Goal: Information Seeking & Learning: Understand process/instructions

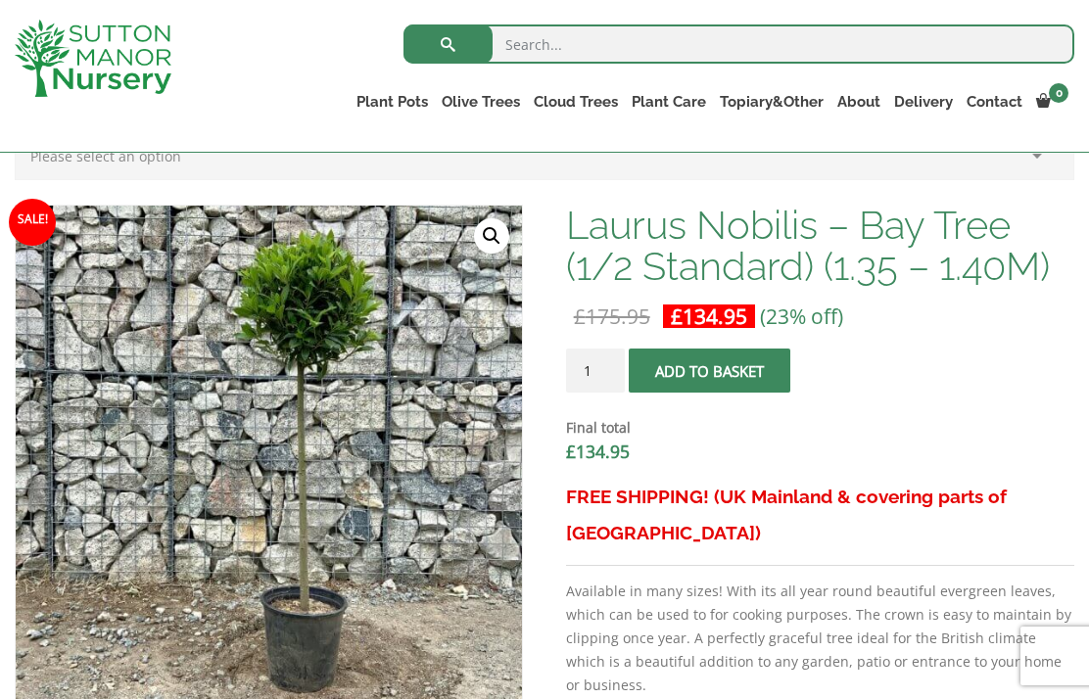
scroll to position [568, 0]
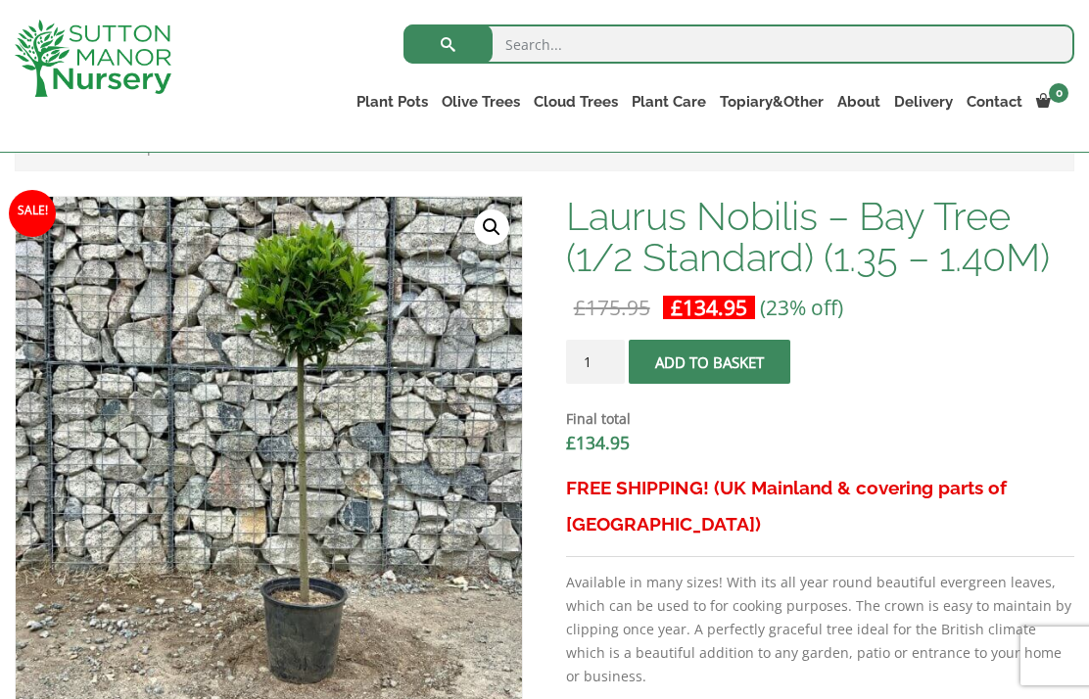
click at [0, 0] on link "Gnarled Olive Trees" at bounding box center [0, 0] width 0 height 0
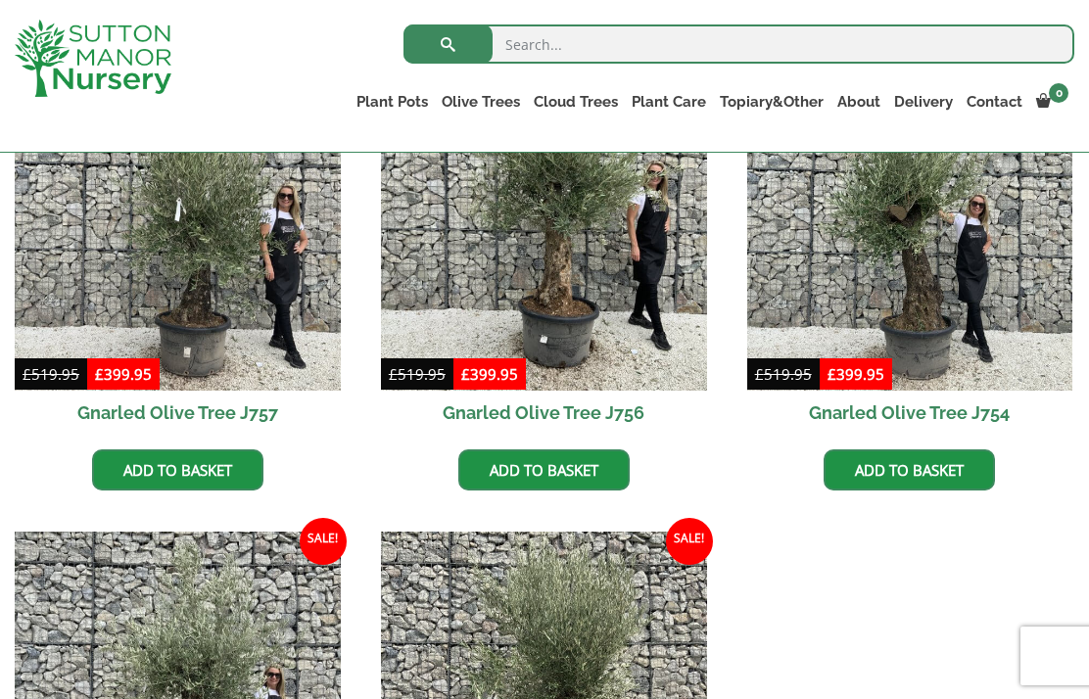
scroll to position [1513, 0]
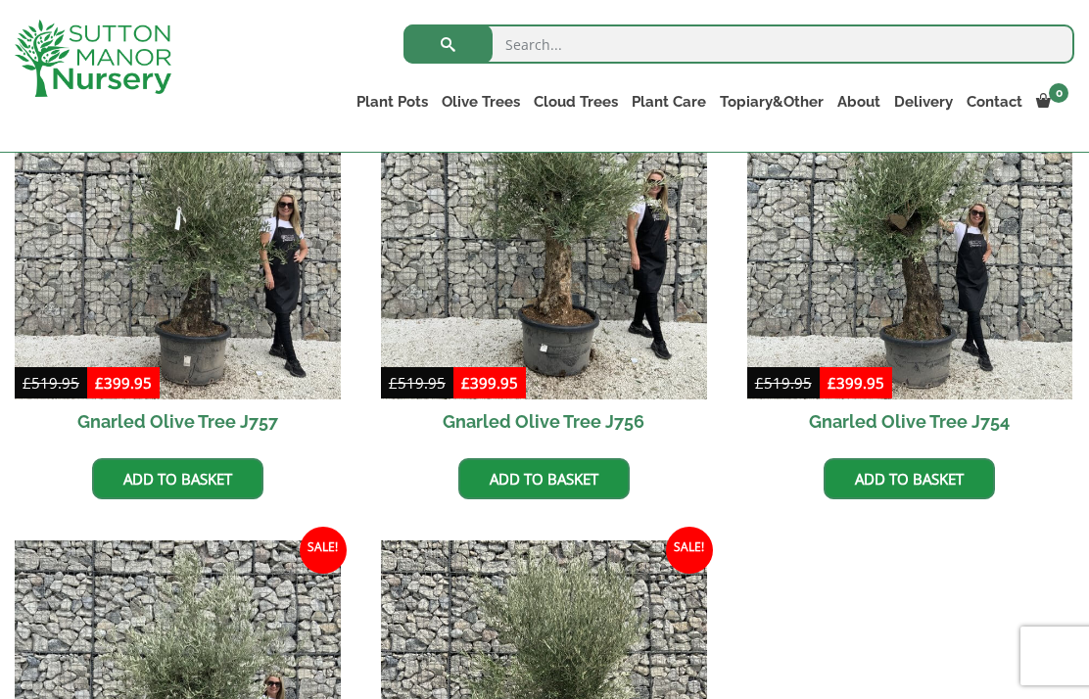
click at [543, 60] on input "search" at bounding box center [739, 43] width 671 height 39
click at [0, 0] on link "The Amalfi Pots" at bounding box center [0, 0] width 0 height 0
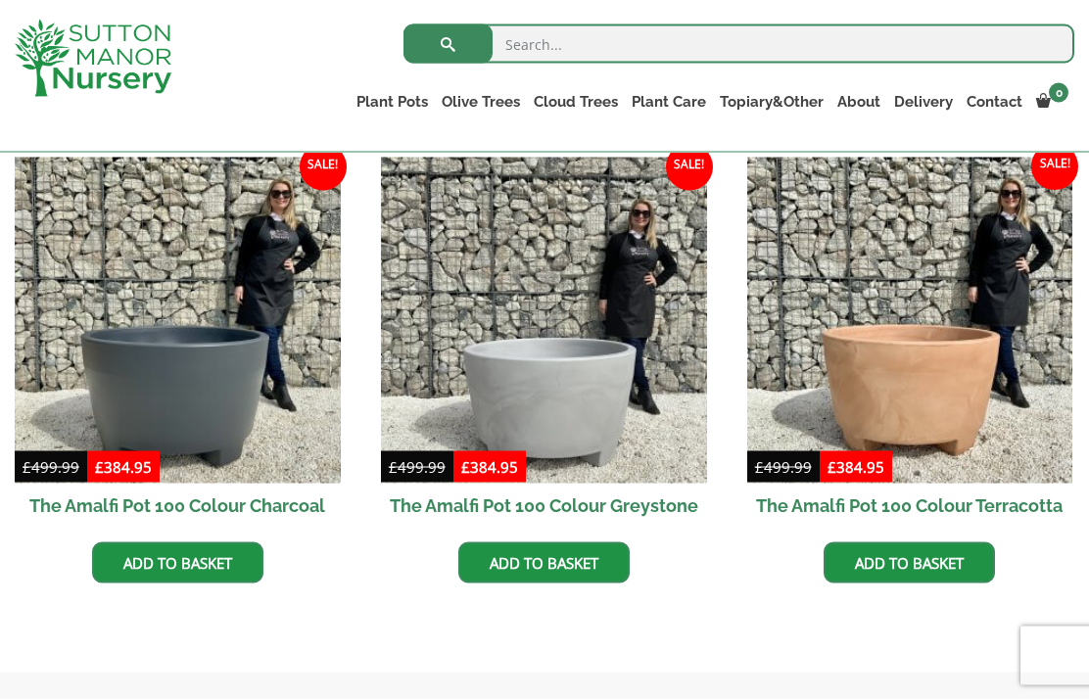
scroll to position [589, 0]
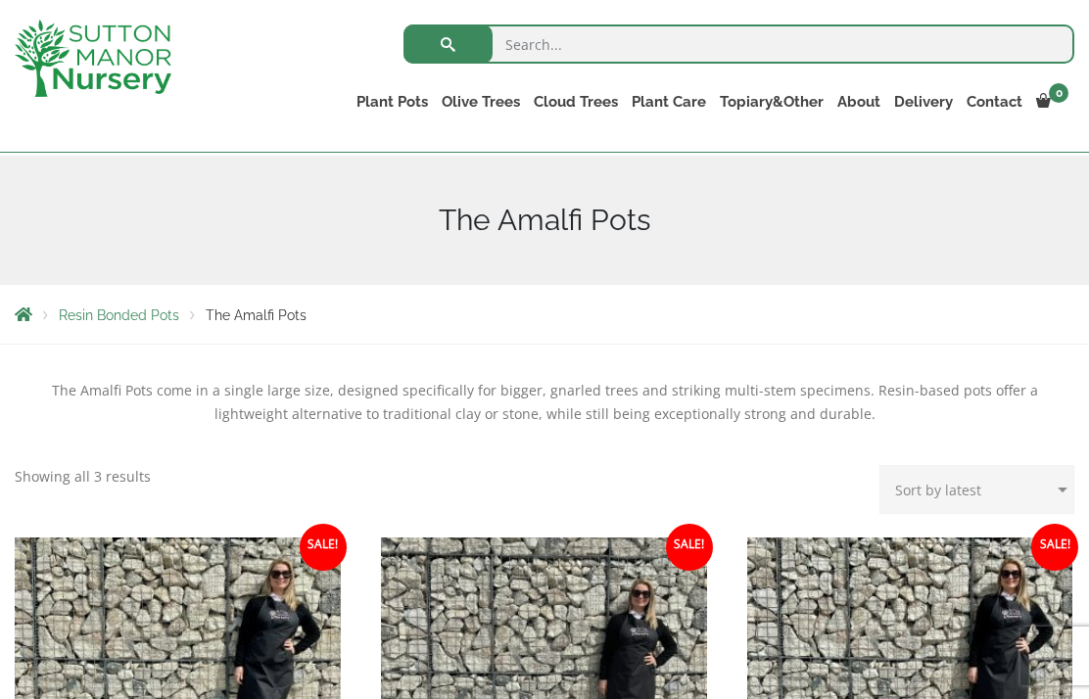
click at [586, 41] on input "search" at bounding box center [739, 43] width 671 height 39
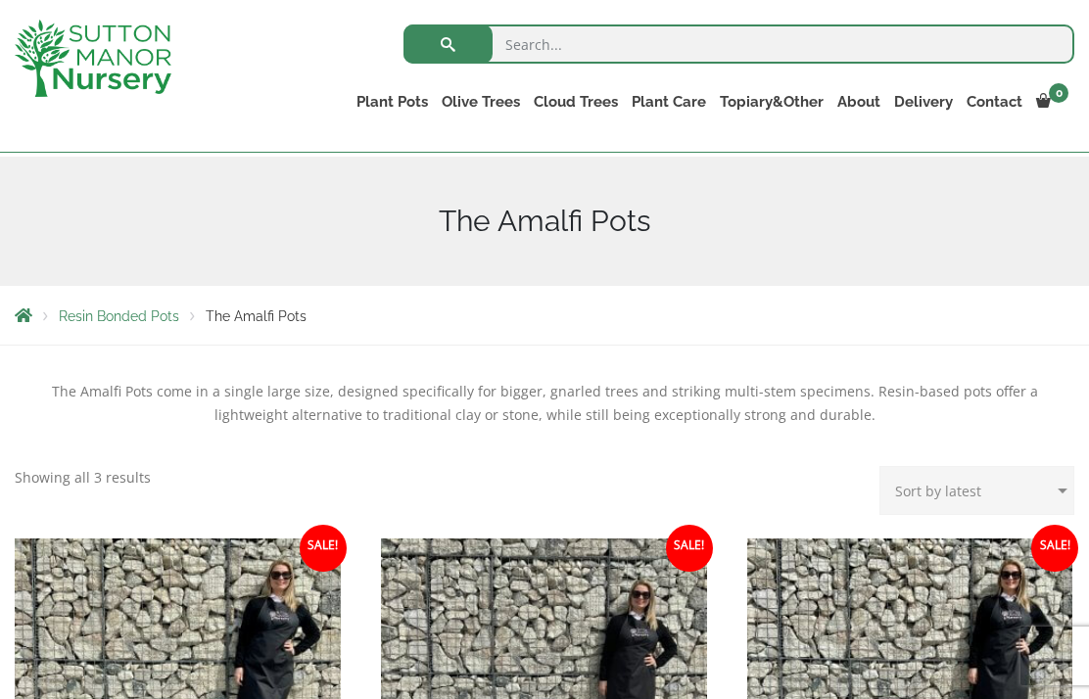
click at [0, 0] on link "The Atlantis Pots" at bounding box center [0, 0] width 0 height 0
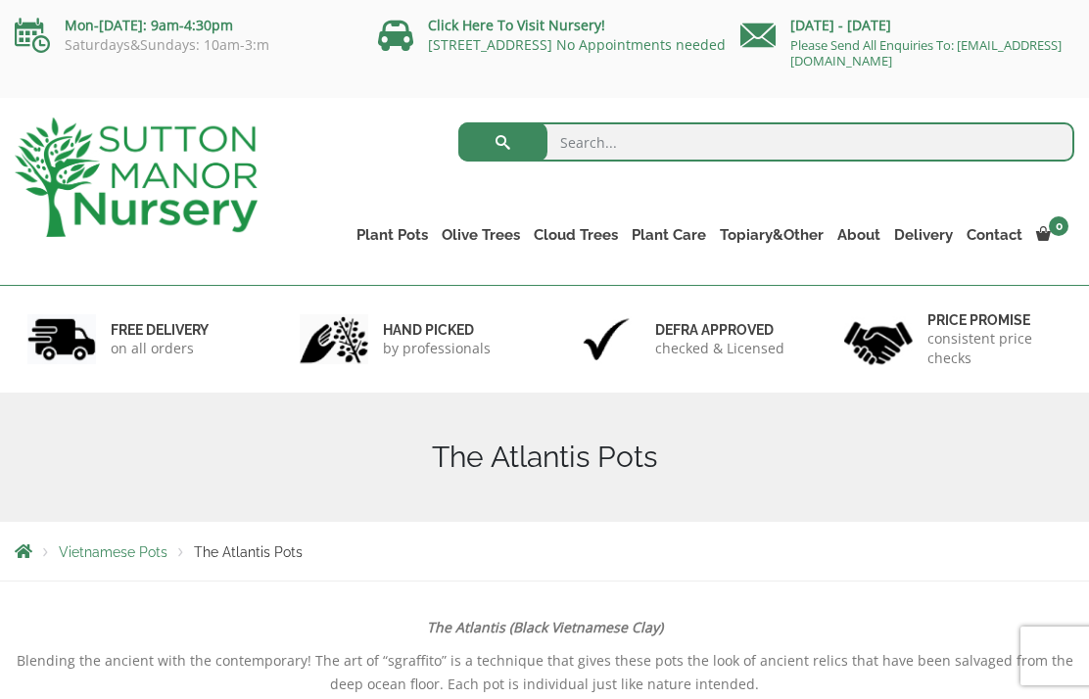
click at [929, 238] on link "Delivery" at bounding box center [923, 234] width 72 height 27
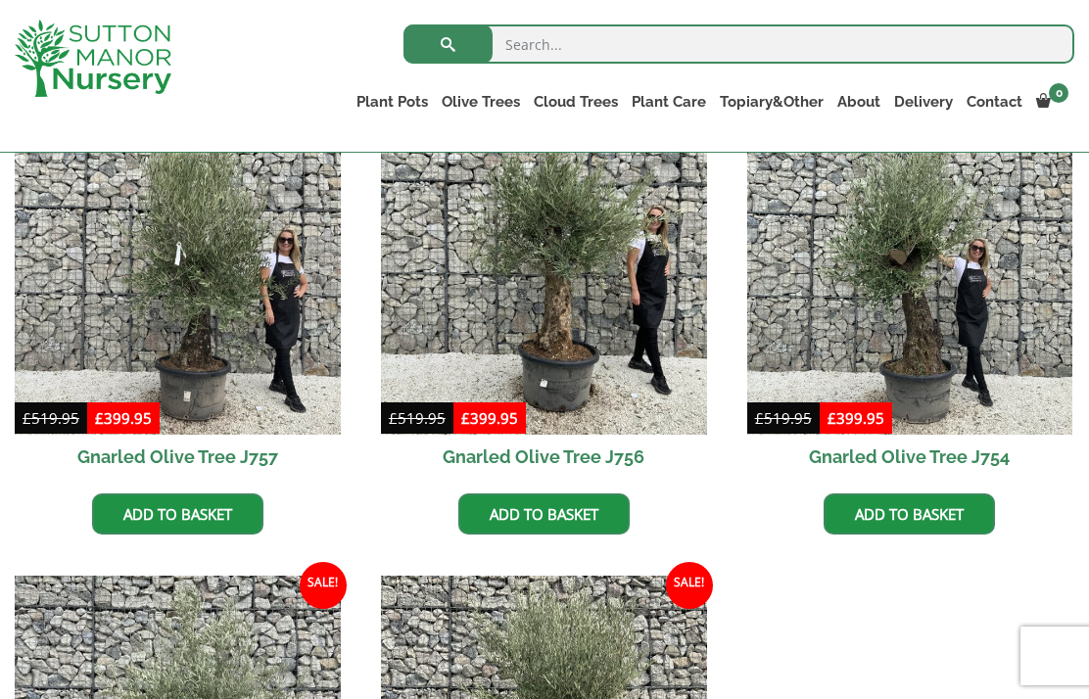
scroll to position [1513, 0]
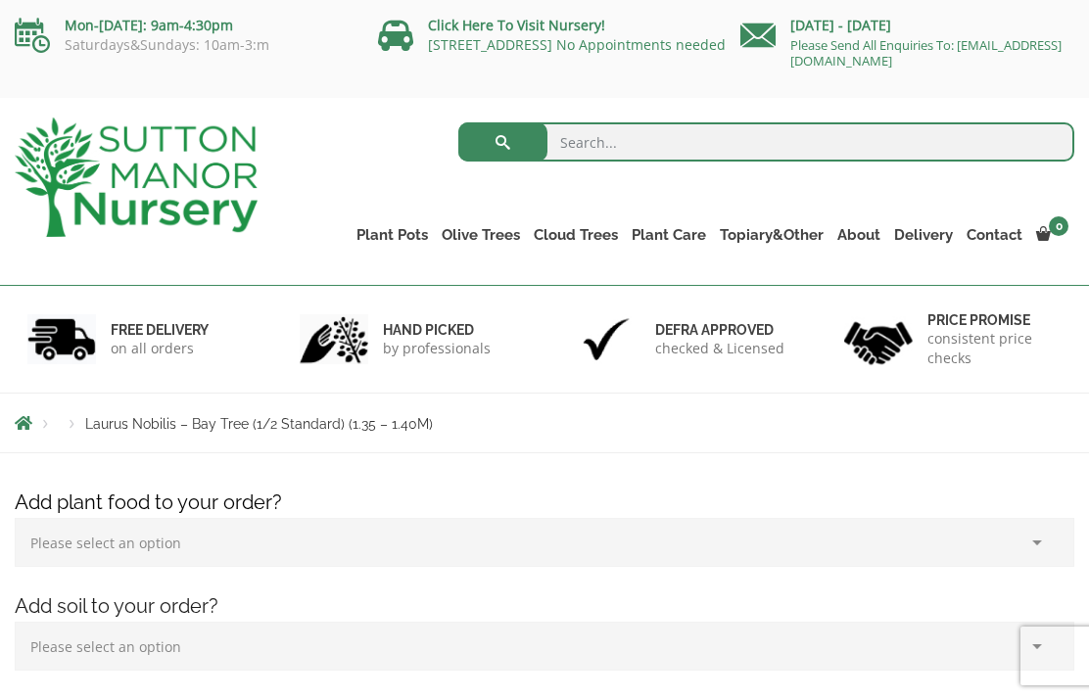
click at [1044, 555] on select "Please select an option (x1) 1k Bag (£15.00) (x2) 1k Bag (£30.00) (x3) 1k Bag (…" at bounding box center [545, 542] width 1060 height 49
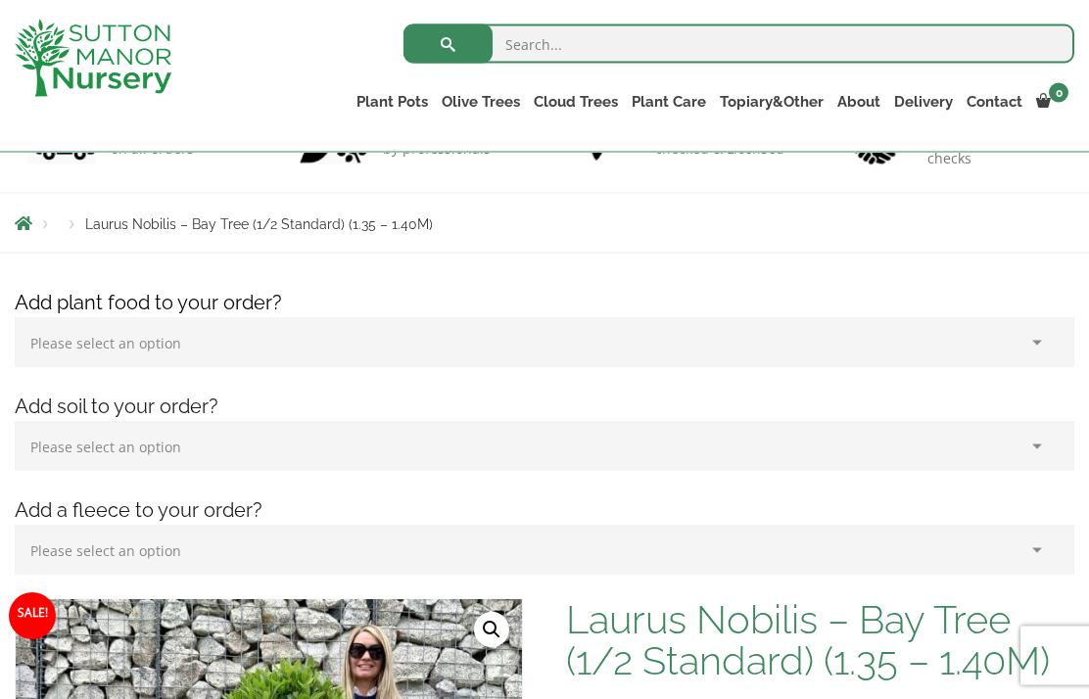
scroll to position [182, 0]
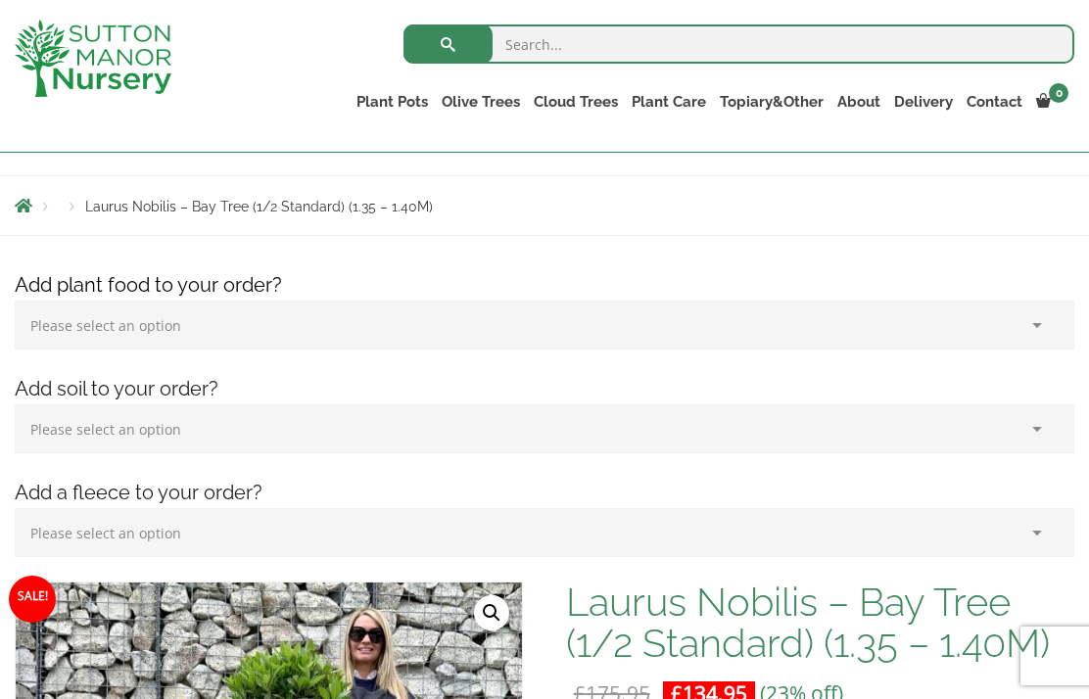
click at [1042, 542] on select "Please select an option (x1) Horticultural Fleece (£24.95)" at bounding box center [545, 532] width 1060 height 49
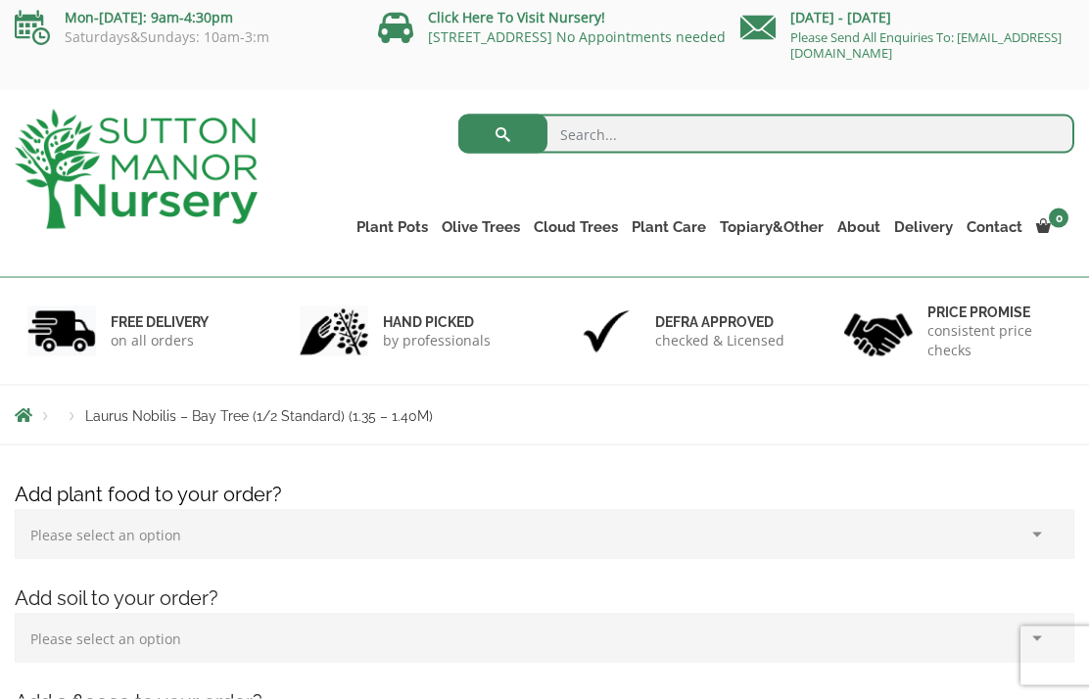
scroll to position [0, 0]
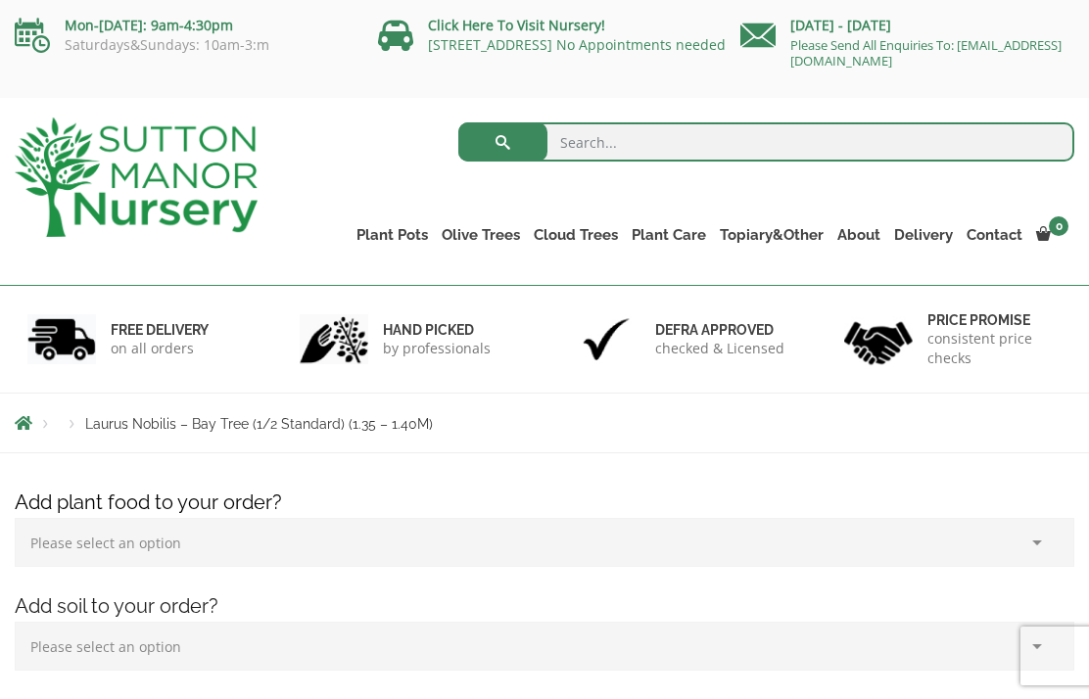
click at [0, 0] on link "CUSTOMER PHOTOS" at bounding box center [0, 0] width 0 height 0
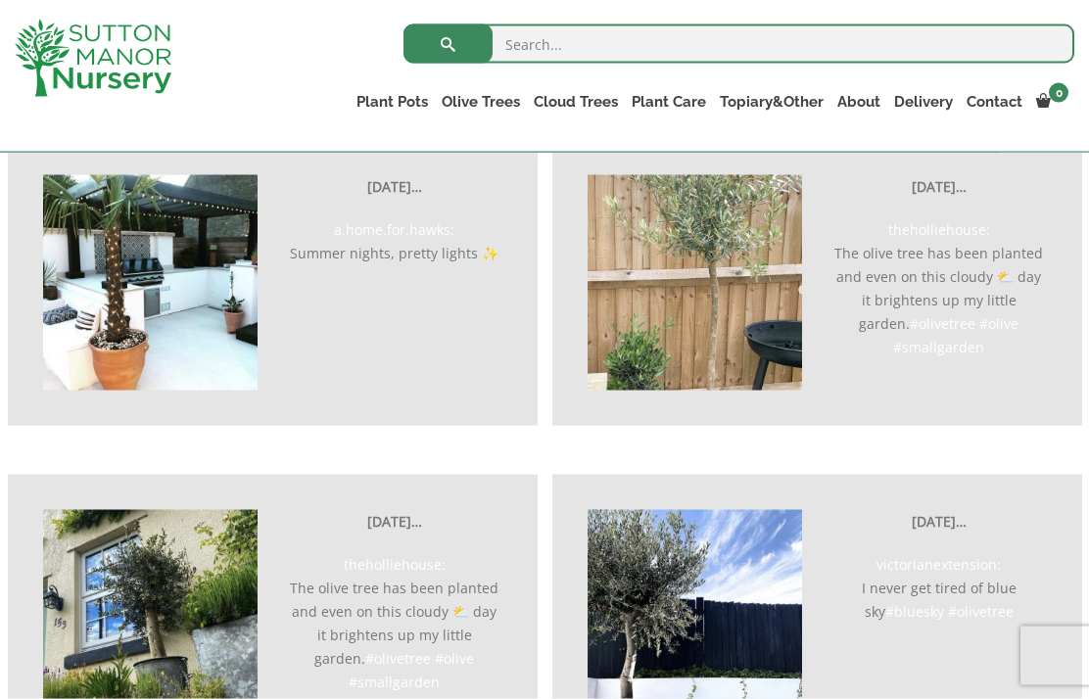
scroll to position [5850, 0]
click at [0, 0] on link "Potting Service" at bounding box center [0, 0] width 0 height 0
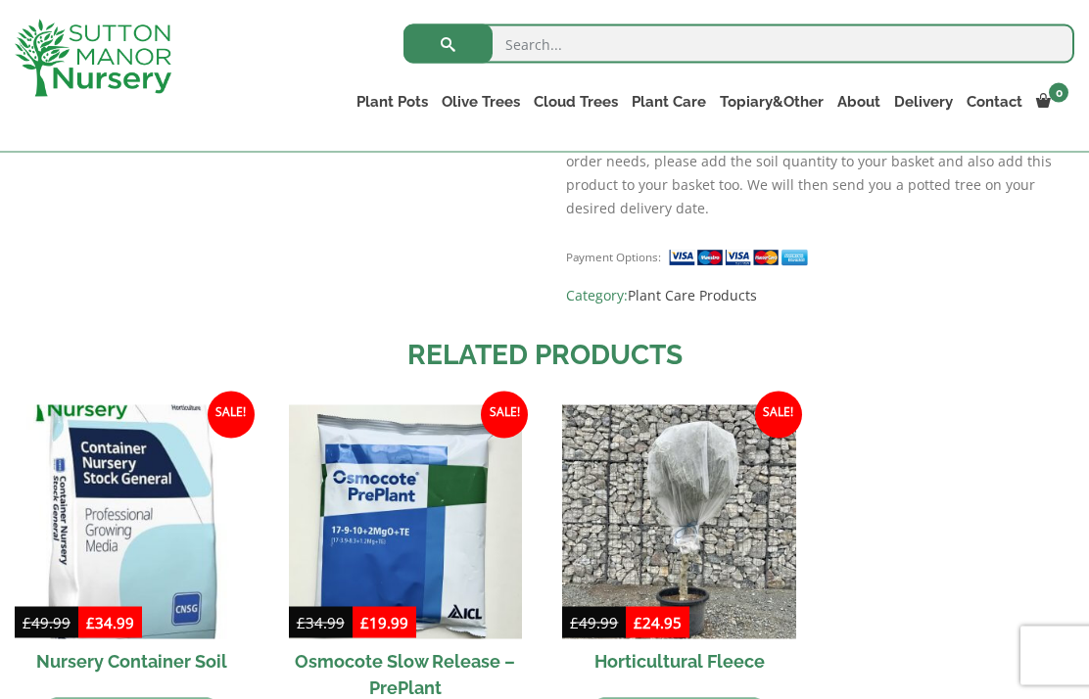
scroll to position [1098, 0]
